Goal: Information Seeking & Learning: Learn about a topic

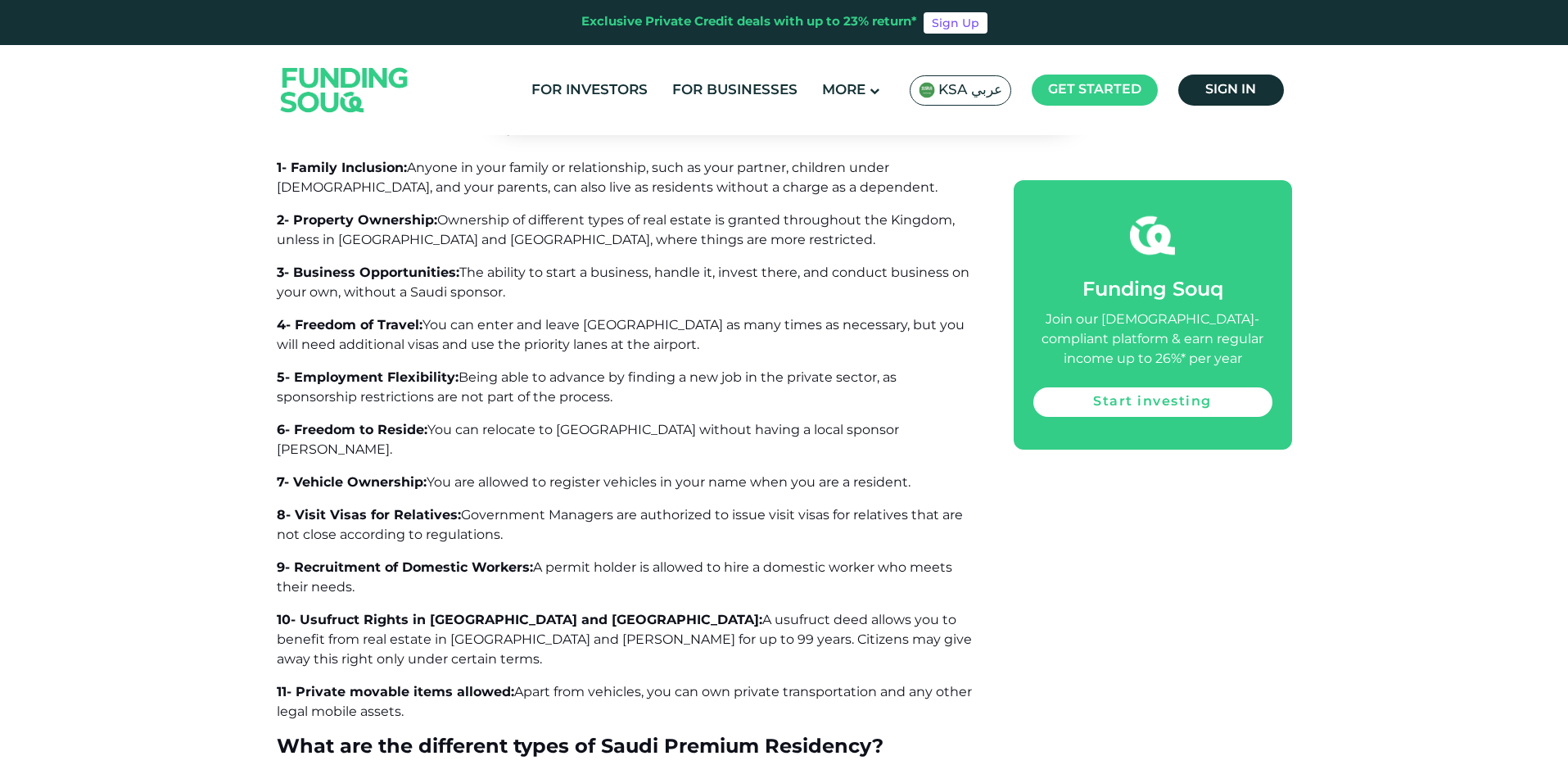
scroll to position [1828, 0]
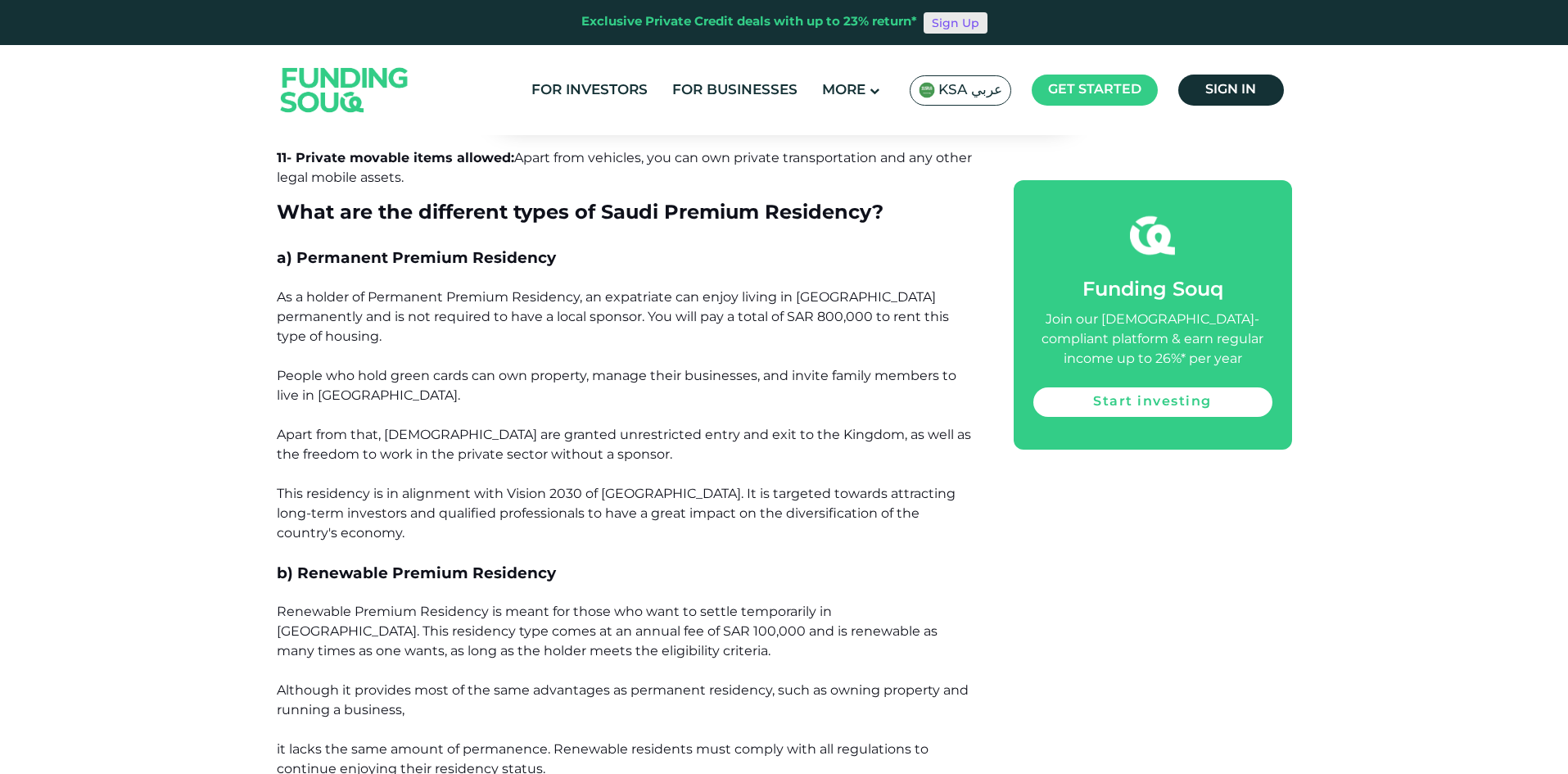
click at [938, 23] on link "Sign Up" at bounding box center [956, 23] width 64 height 22
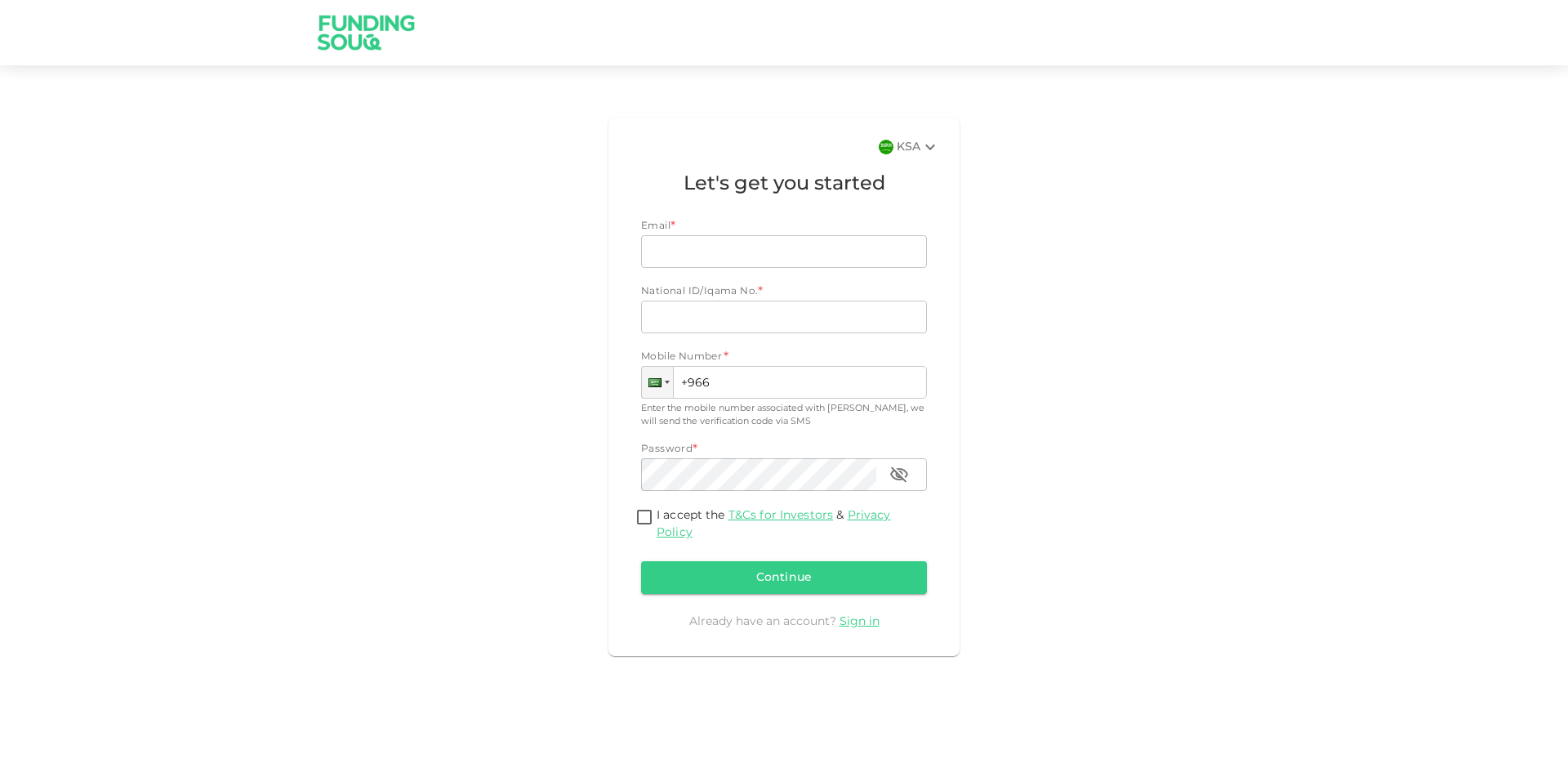
click at [341, 44] on img at bounding box center [367, 32] width 123 height 65
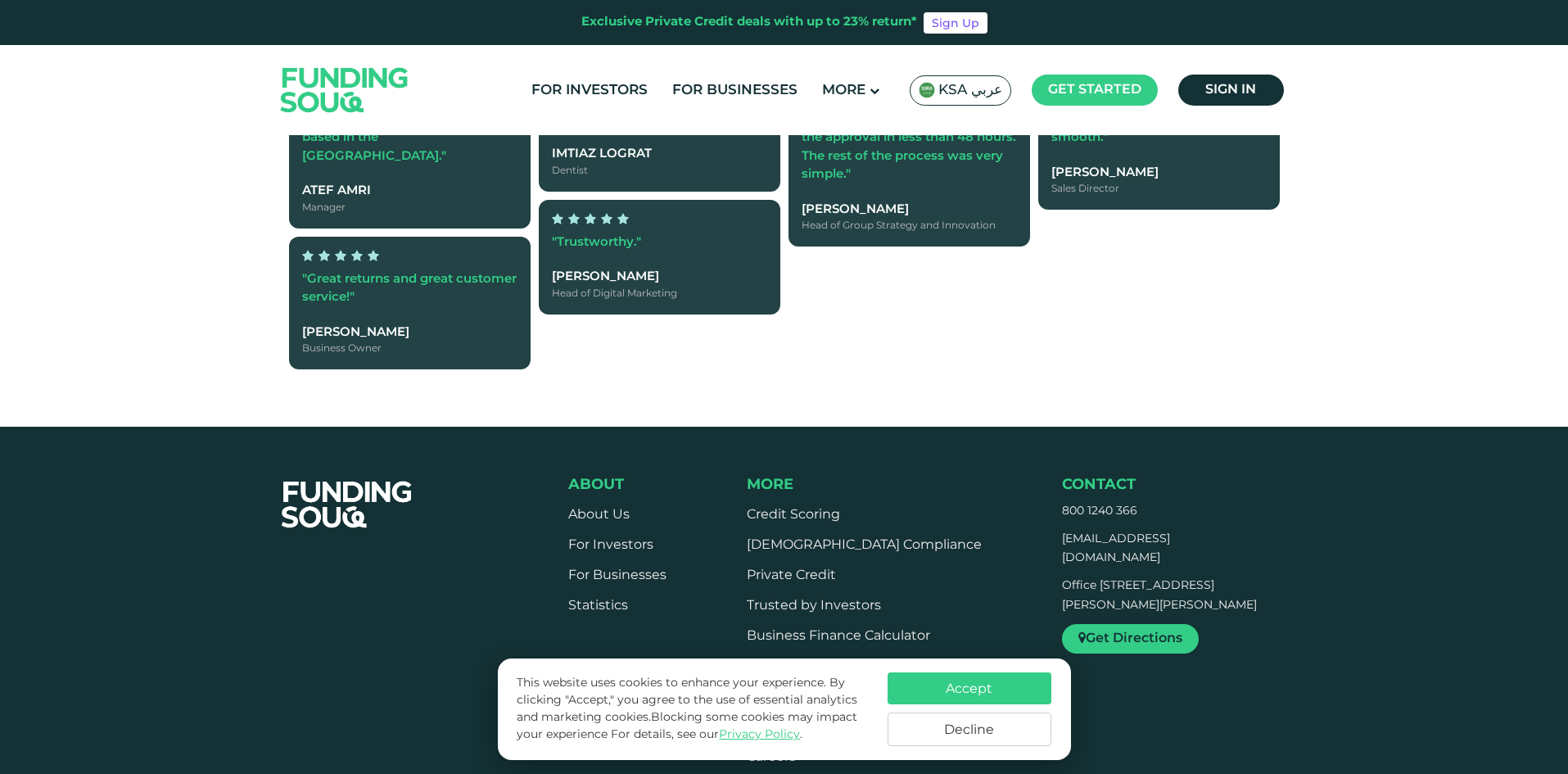
scroll to position [3704, 0]
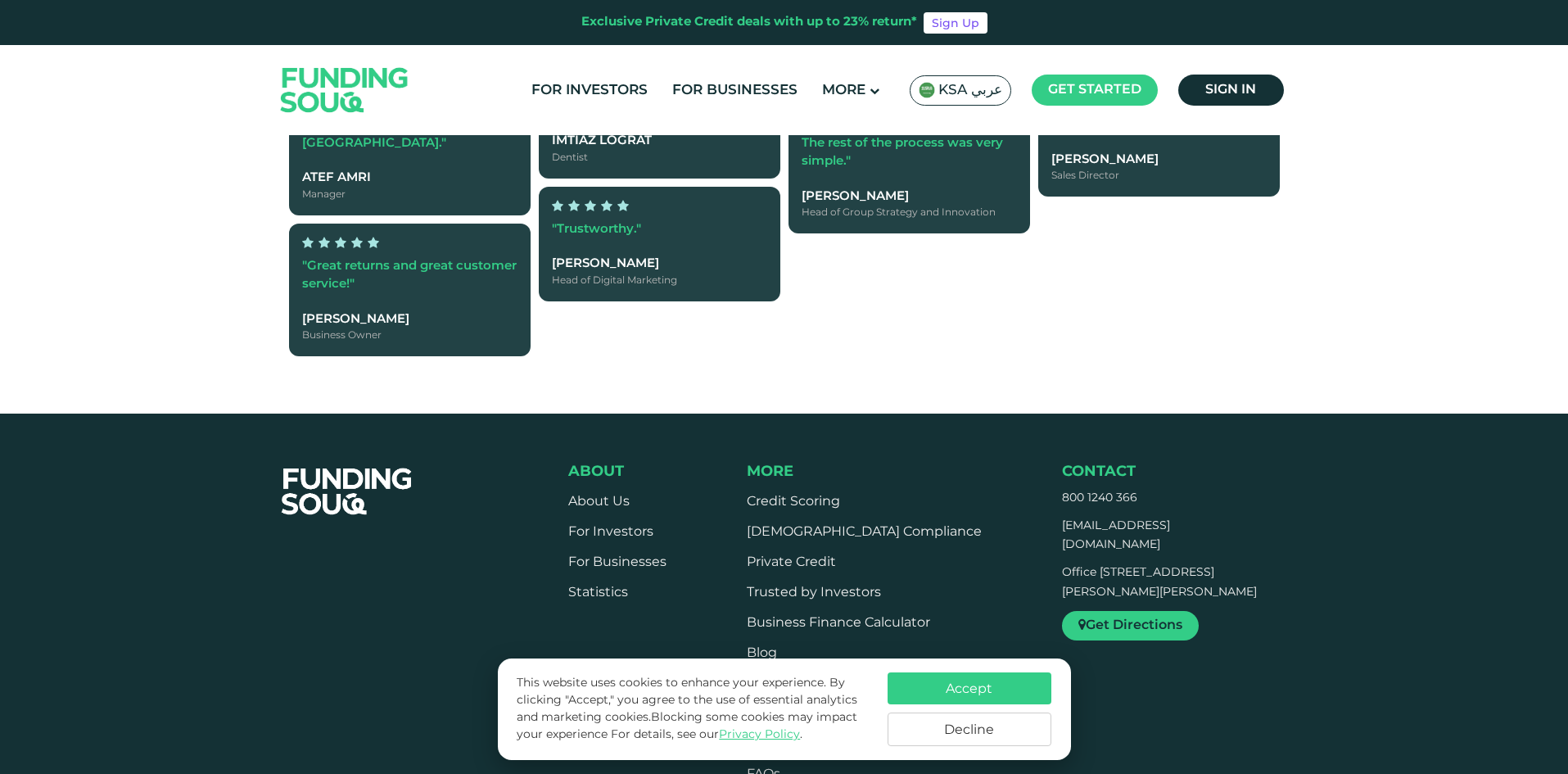
type tc-range-slider "4"
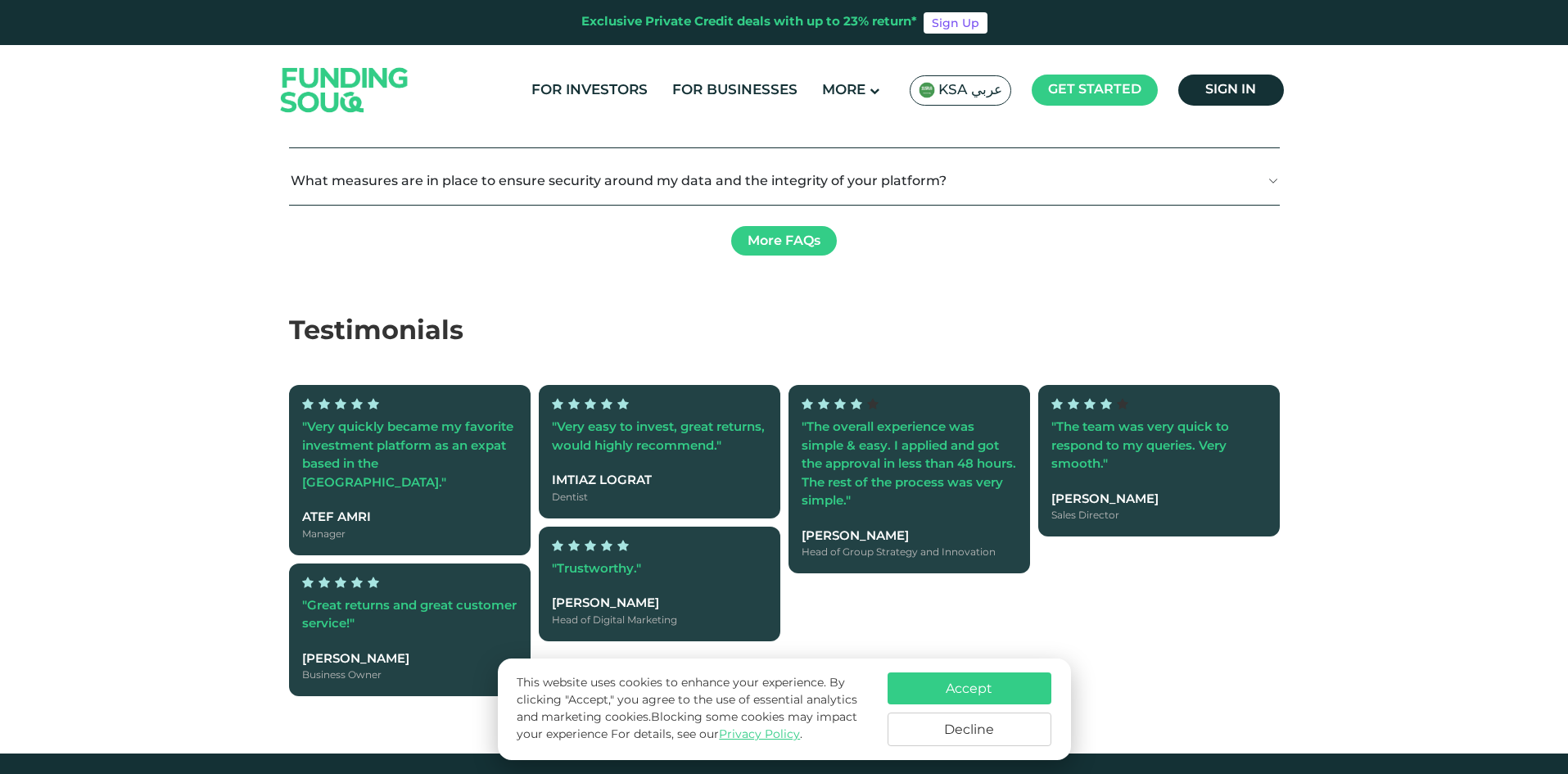
scroll to position [3371, 0]
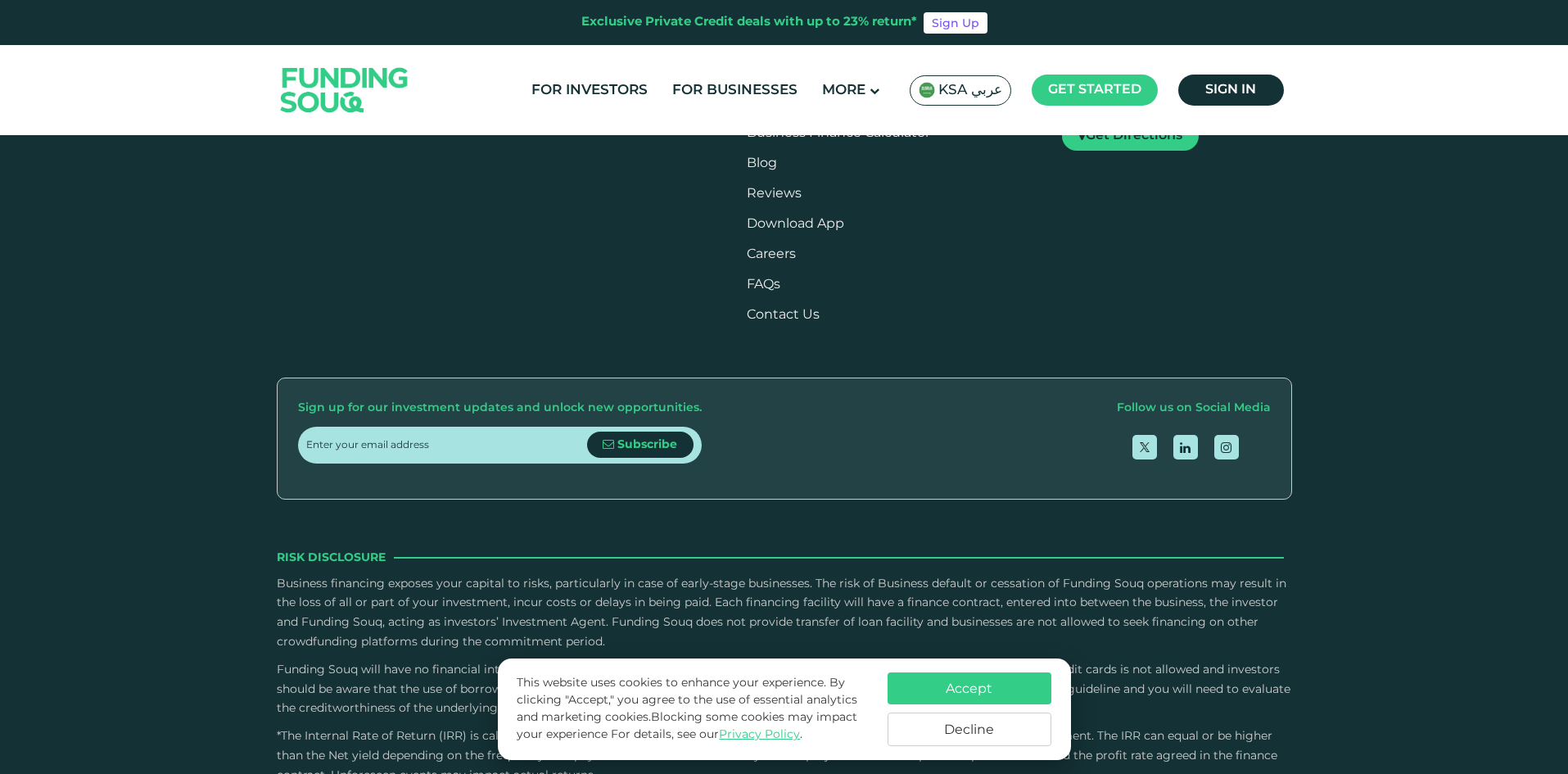
scroll to position [1624, 0]
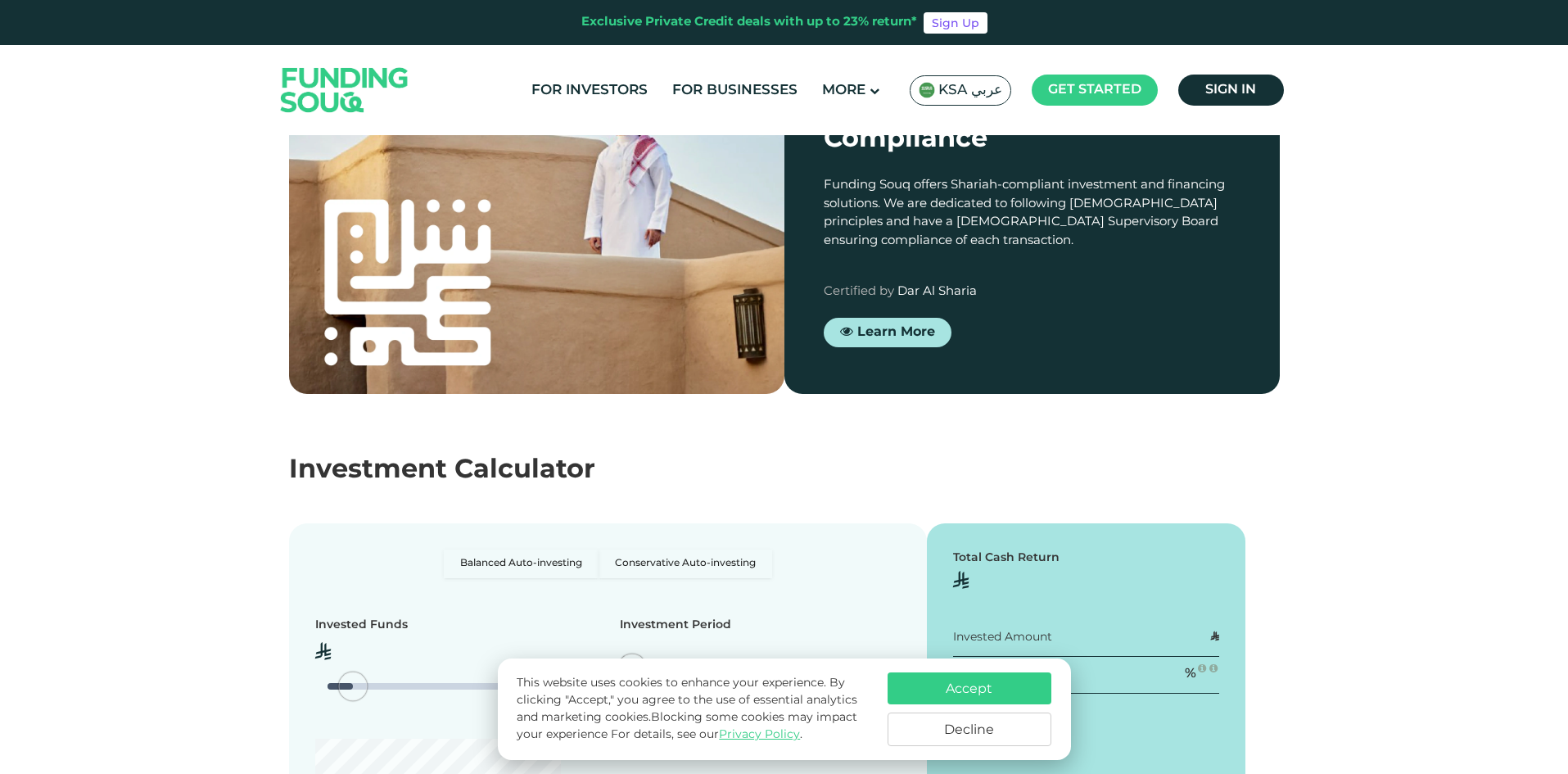
type tc-range-slider "4"
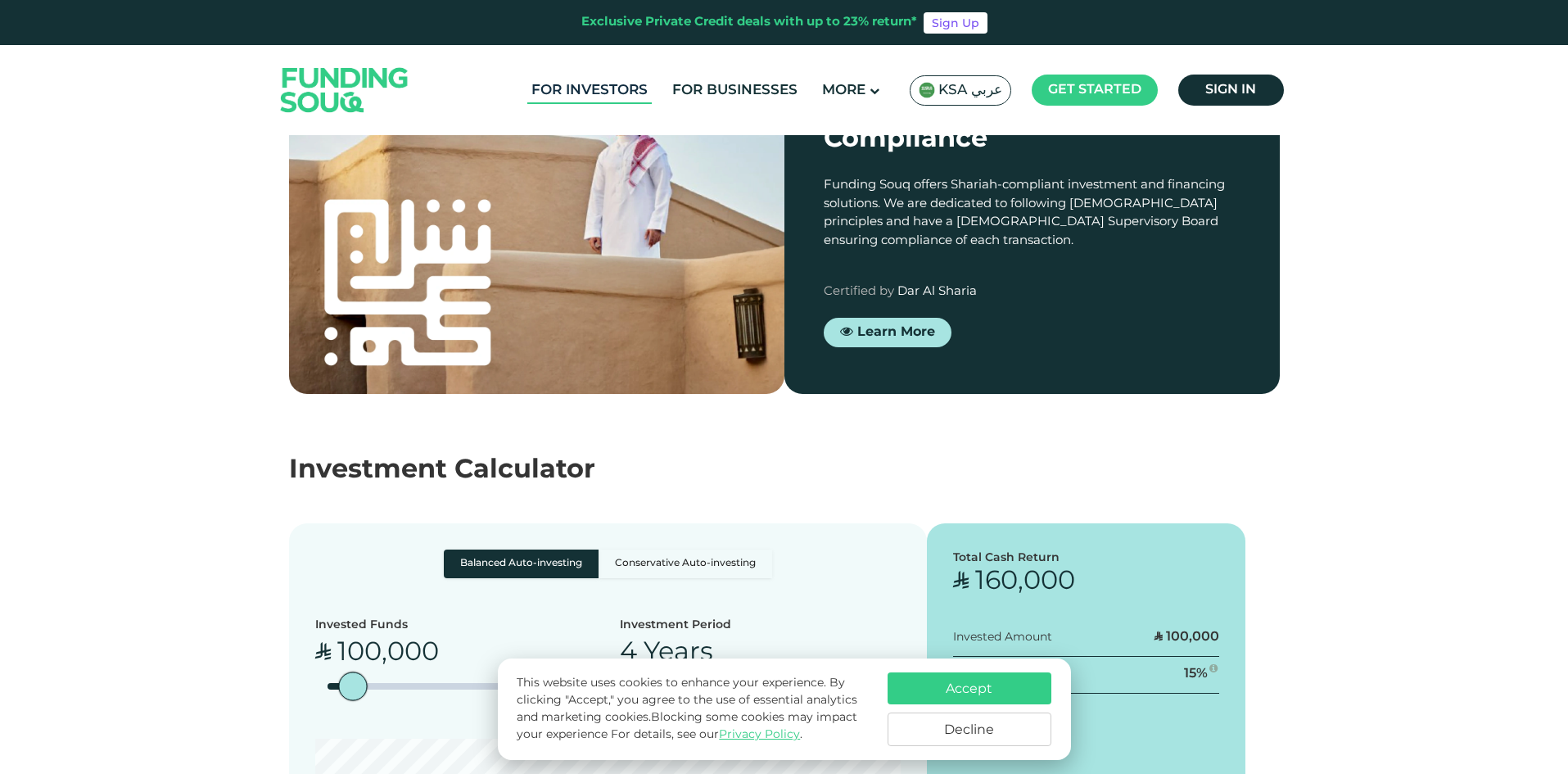
click at [600, 79] on link "For Investors" at bounding box center [589, 90] width 124 height 27
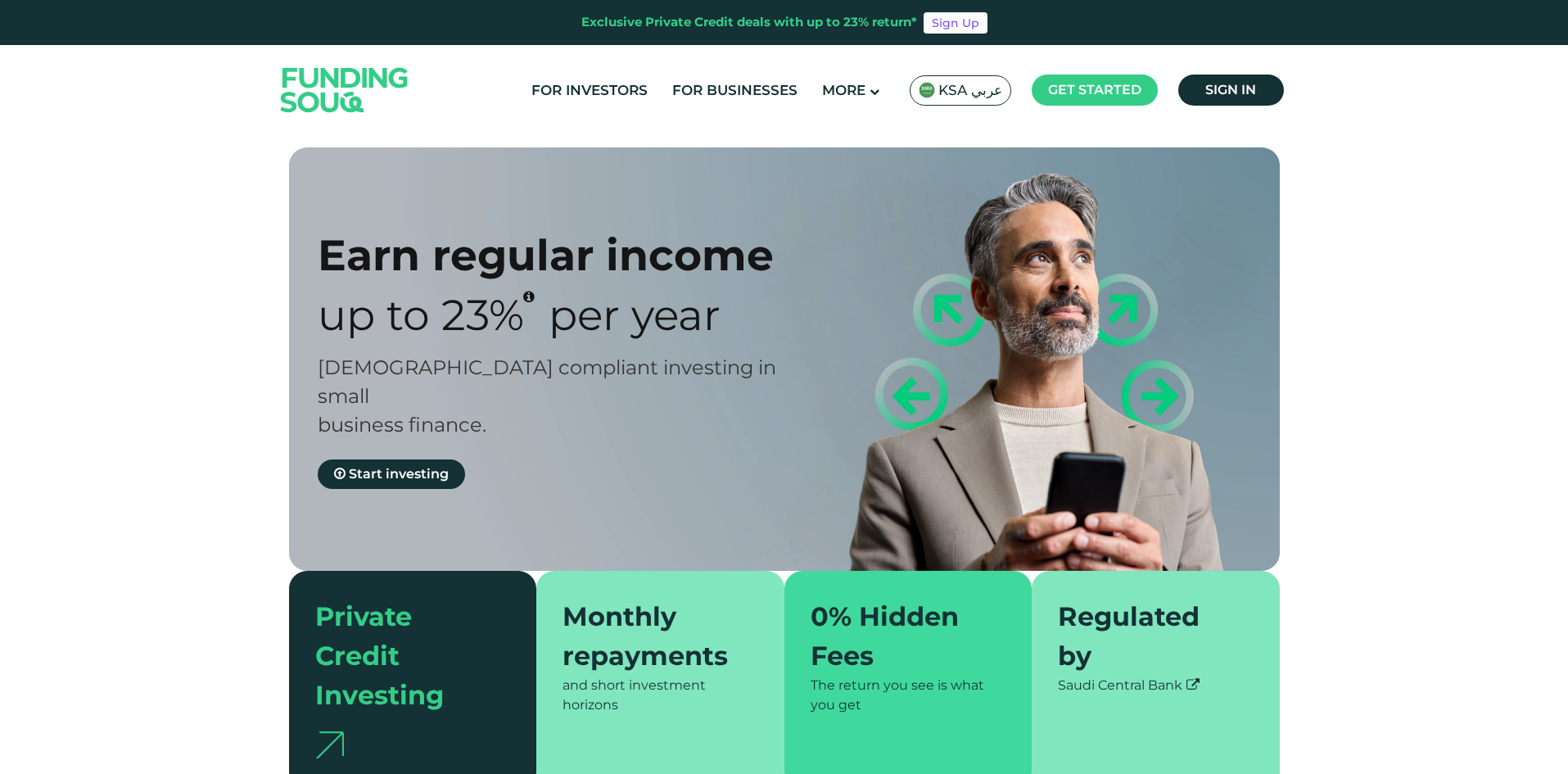
type tc-range-slider "4"
